Goal: Check status

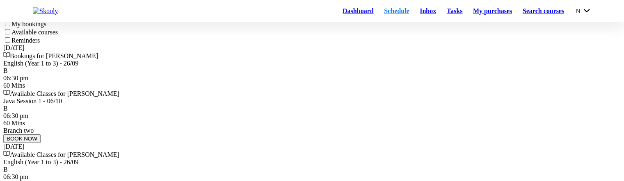
scroll to position [82, 0]
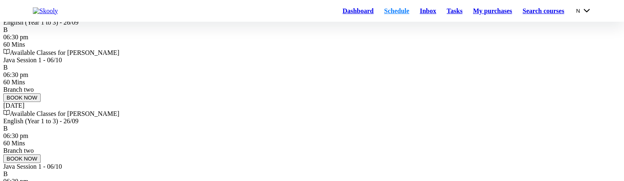
click at [254, 26] on div "English (Year 1 to 3) - 26/09" at bounding box center [311, 22] width 617 height 7
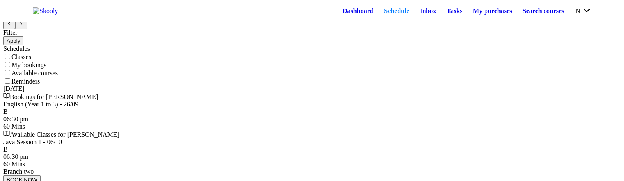
scroll to position [0, 0]
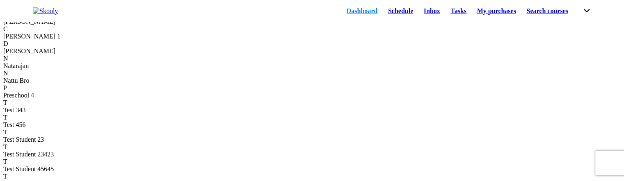
click at [382, 13] on link "Schedule" at bounding box center [400, 10] width 36 height 11
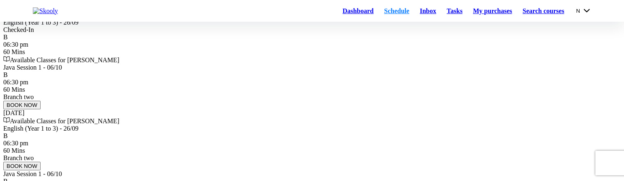
scroll to position [41, 0]
